Goal: Navigation & Orientation: Find specific page/section

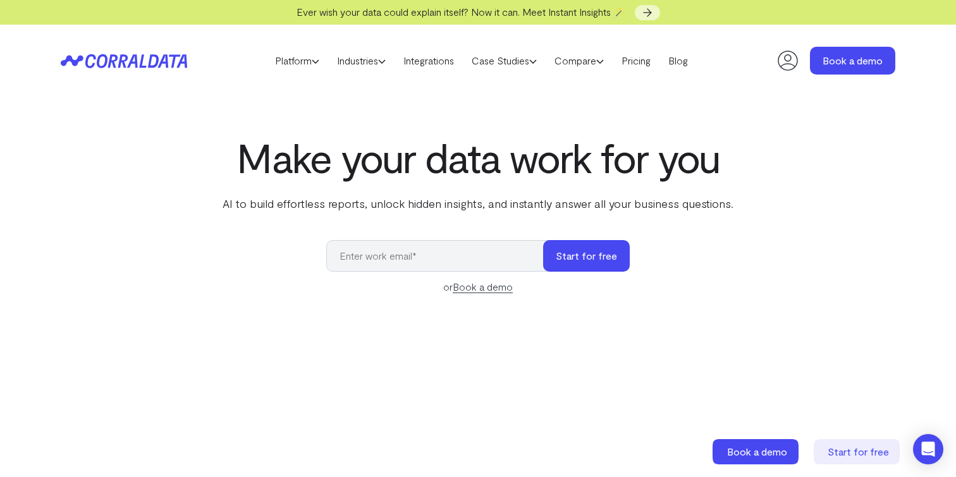
click at [242, 174] on h1 "Make your data work for you" at bounding box center [478, 158] width 516 height 46
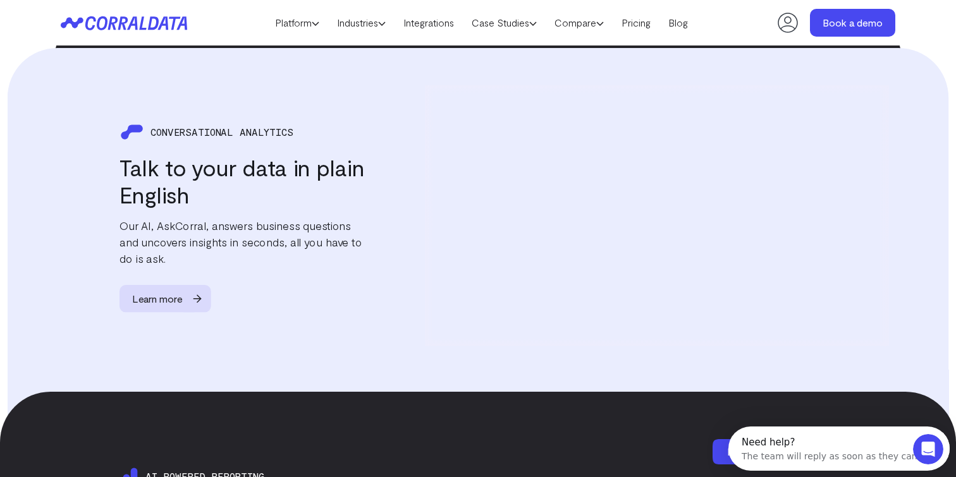
click at [242, 174] on h3 "Talk to your data in plain English" at bounding box center [242, 180] width 246 height 55
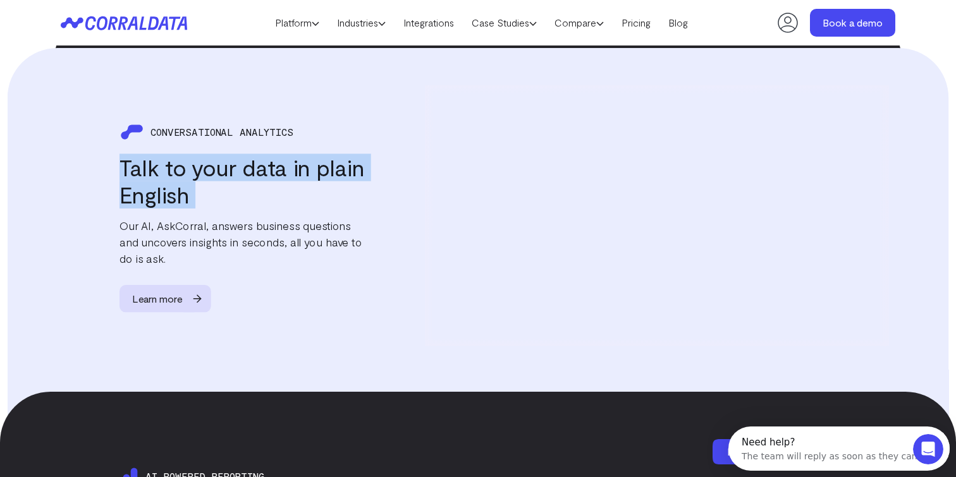
click at [243, 184] on h3 "Talk to your data in plain English" at bounding box center [242, 180] width 246 height 55
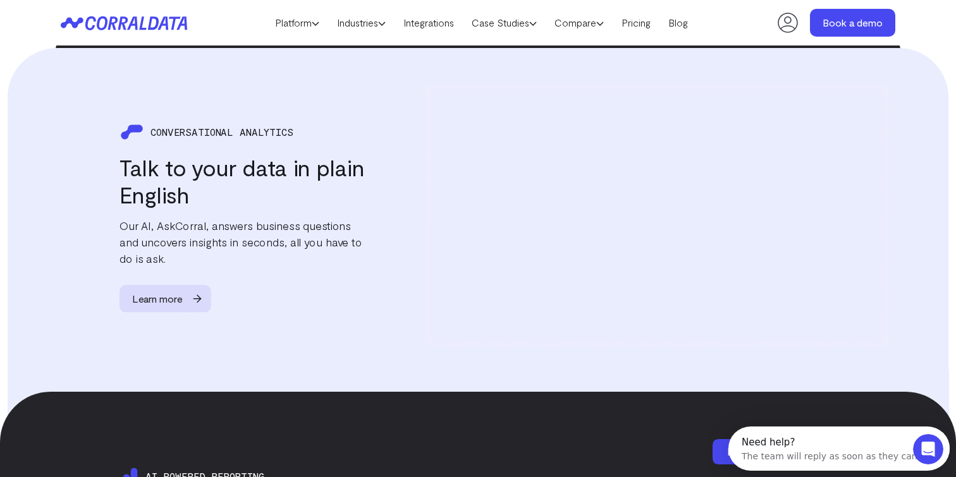
click at [243, 184] on h3 "Talk to your data in plain English" at bounding box center [242, 180] width 246 height 55
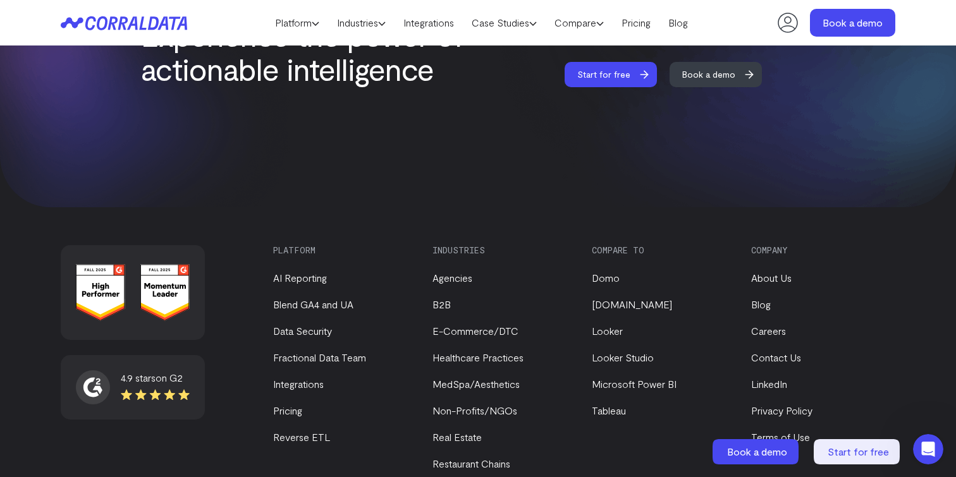
scroll to position [5469, 0]
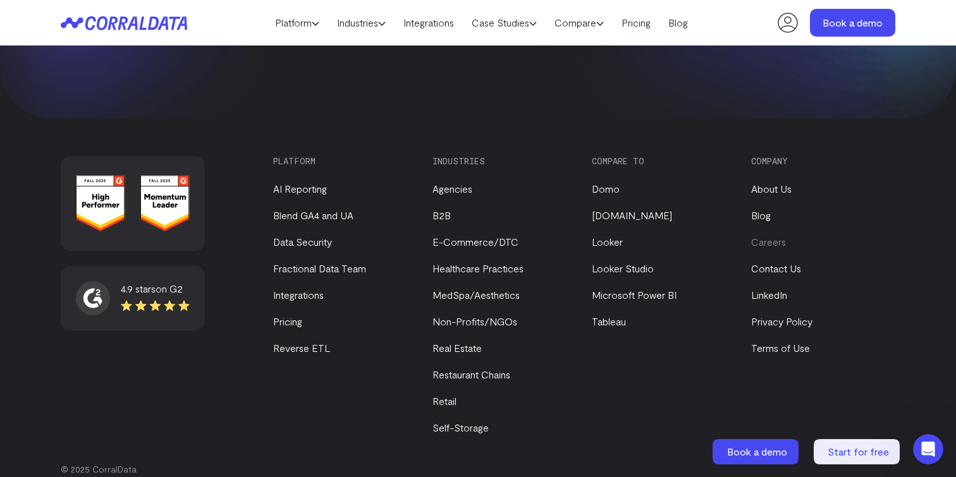
click at [758, 236] on link "Careers" at bounding box center [768, 242] width 35 height 12
